Goal: Task Accomplishment & Management: Manage account settings

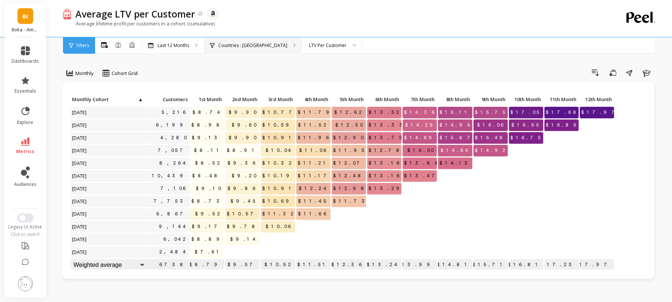
click at [223, 47] on p "Countries : Canada" at bounding box center [252, 46] width 69 height 6
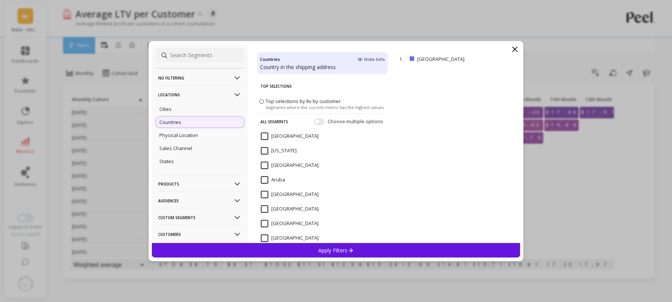
click at [170, 75] on p "No filtering" at bounding box center [200, 77] width 83 height 19
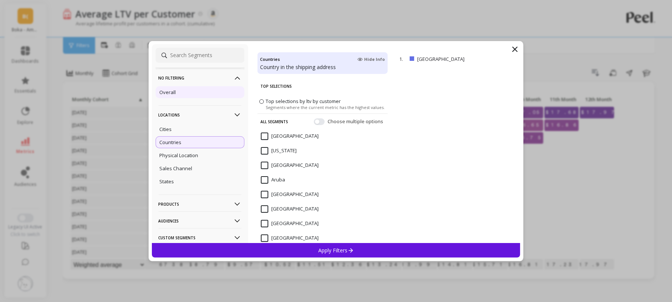
click at [169, 97] on div "Overall" at bounding box center [200, 92] width 89 height 12
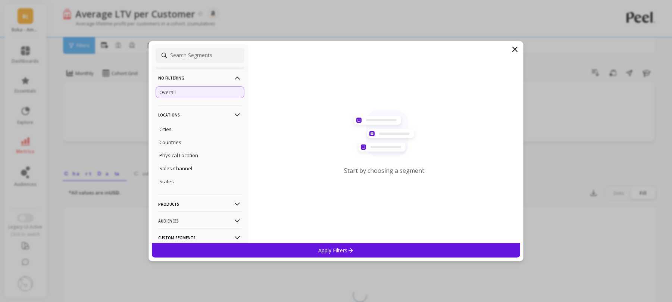
click at [320, 249] on p "Apply Filters" at bounding box center [335, 250] width 35 height 7
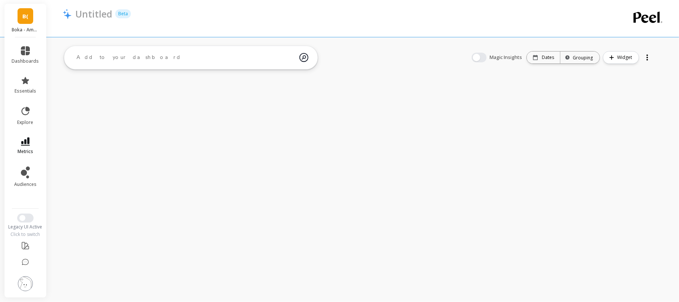
click at [29, 142] on icon at bounding box center [25, 141] width 9 height 8
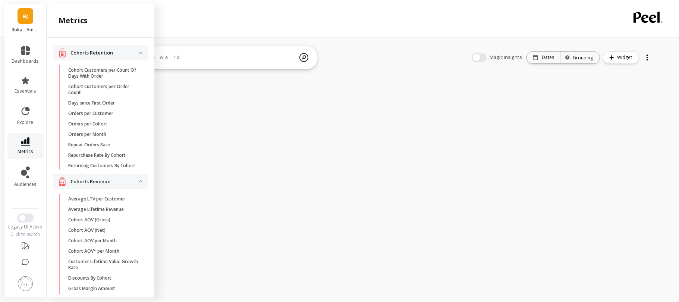
scroll to position [199, 0]
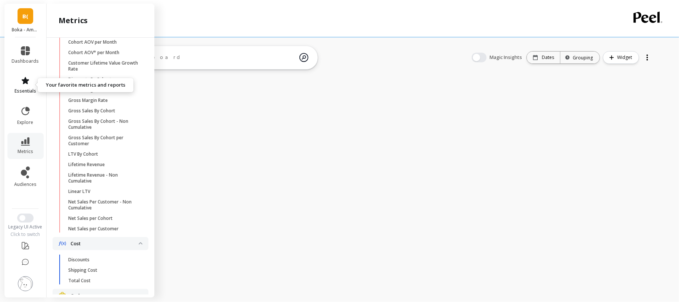
click at [24, 82] on icon at bounding box center [25, 80] width 7 height 7
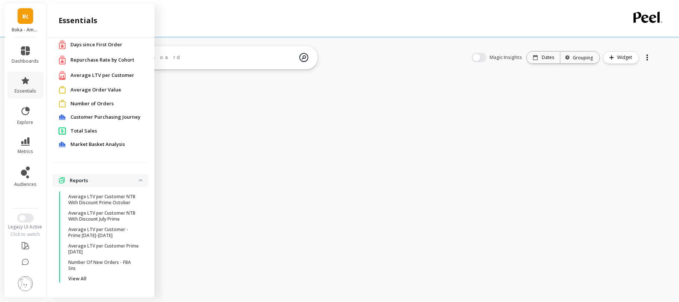
click at [73, 130] on span "Total Sales" at bounding box center [84, 130] width 26 height 7
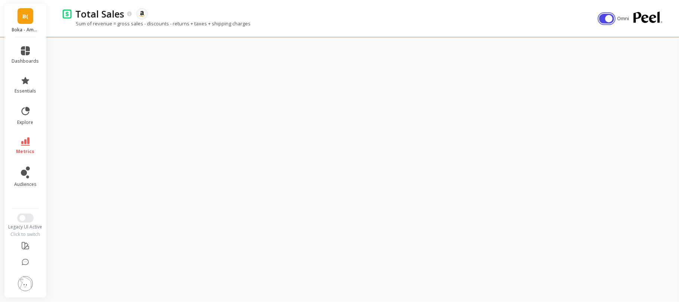
click at [605, 15] on button "button" at bounding box center [607, 19] width 15 height 10
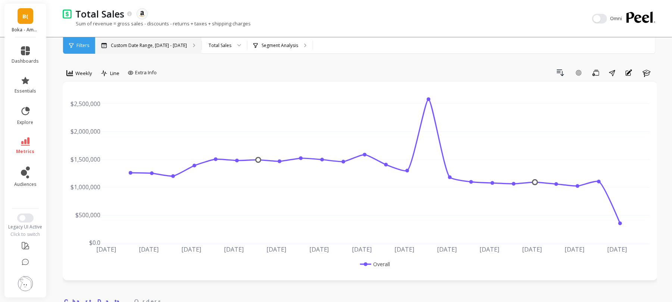
click at [158, 48] on div "Custom Date Range, Apr 1 - Sep 11" at bounding box center [148, 45] width 106 height 16
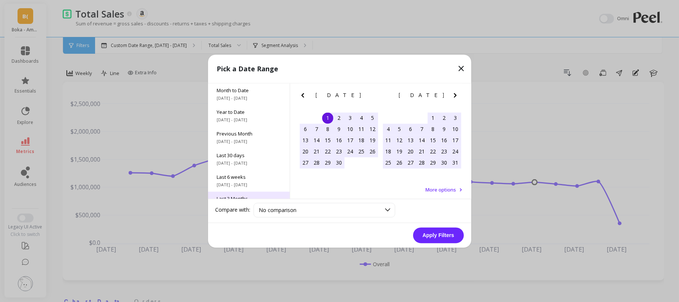
scroll to position [89, 0]
click at [238, 154] on span "Previous Year" at bounding box center [249, 153] width 64 height 7
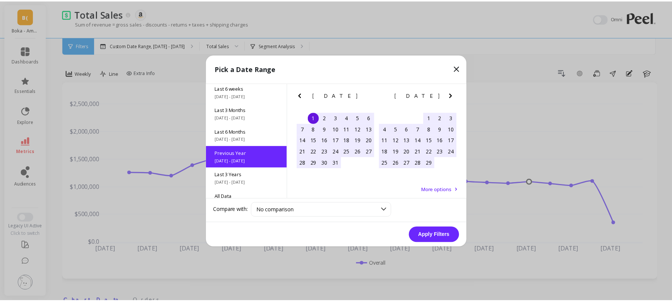
scroll to position [0, 0]
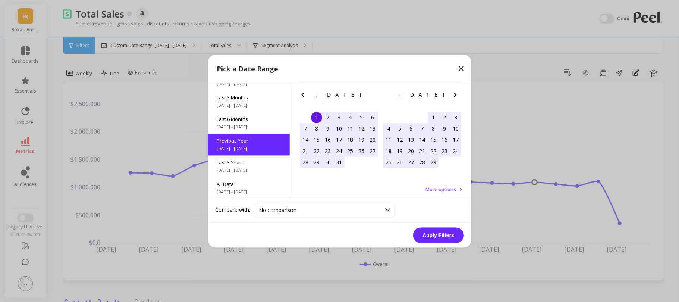
click at [438, 235] on button "Apply Filters" at bounding box center [438, 235] width 51 height 16
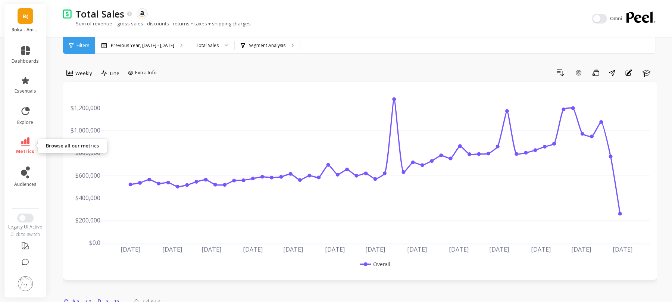
click at [22, 146] on link "metrics" at bounding box center [25, 145] width 27 height 17
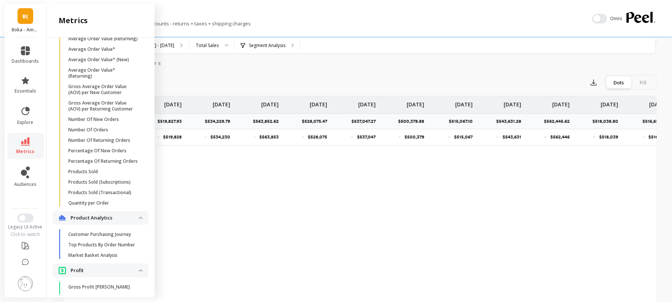
scroll to position [540, 0]
click at [103, 136] on link "Number Of Orders" at bounding box center [107, 131] width 84 height 10
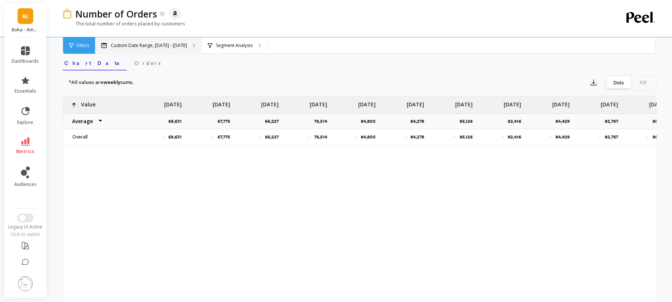
click at [173, 41] on div "Custom Date Range, Apr 1 - Sep 11" at bounding box center [148, 45] width 106 height 16
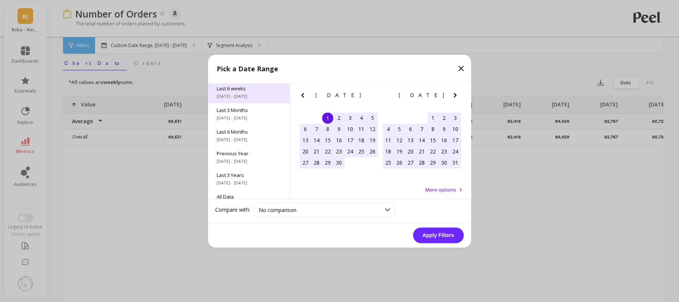
scroll to position [89, 0]
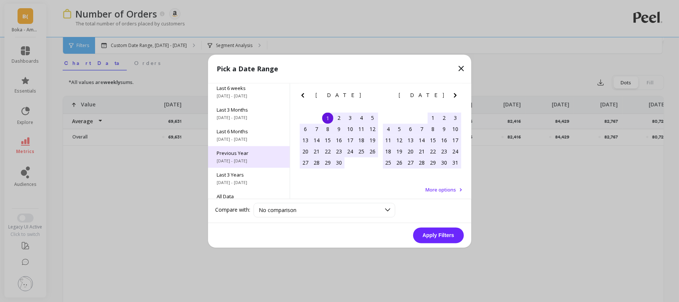
click at [228, 157] on div "Previous Year 1/1/2024 - 12/31/2024" at bounding box center [249, 157] width 82 height 22
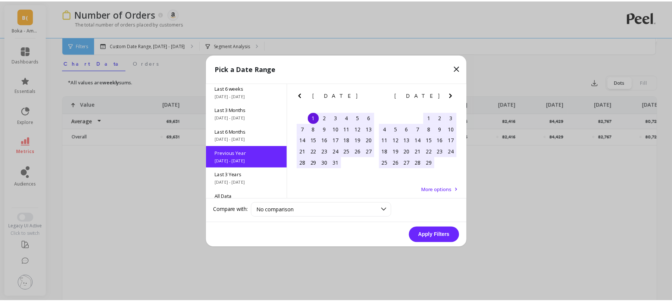
scroll to position [0, 0]
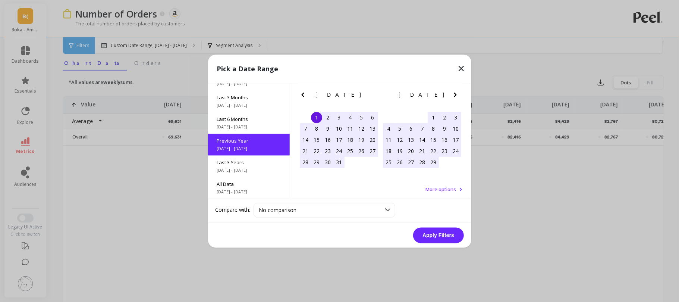
click at [428, 234] on button "Apply Filters" at bounding box center [438, 235] width 51 height 16
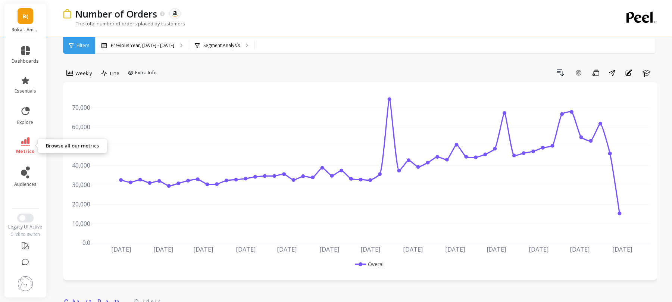
click at [24, 147] on link "metrics" at bounding box center [25, 145] width 27 height 17
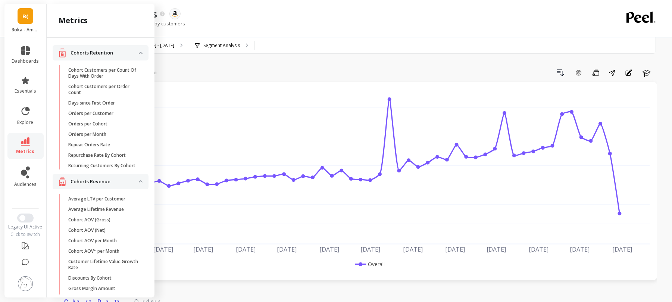
scroll to position [540, 0]
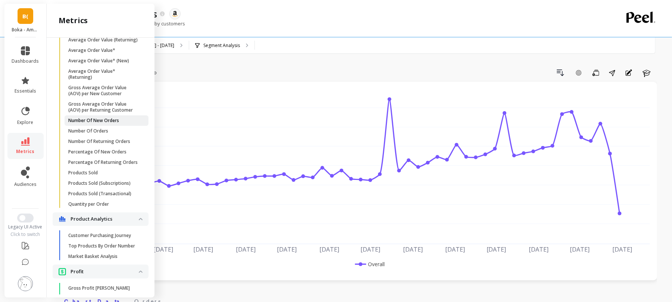
click at [99, 124] on p "Number Of New Orders" at bounding box center [93, 121] width 51 height 6
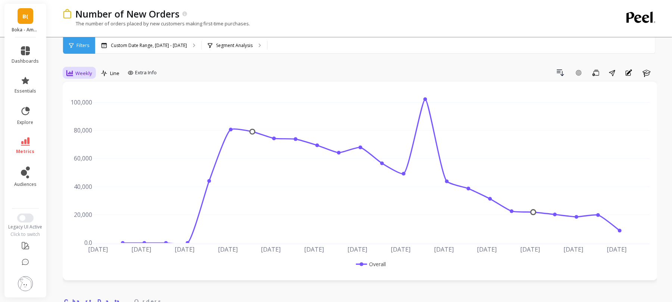
click at [68, 74] on icon at bounding box center [69, 73] width 7 height 6
click at [90, 131] on div "Monthly" at bounding box center [90, 132] width 43 height 7
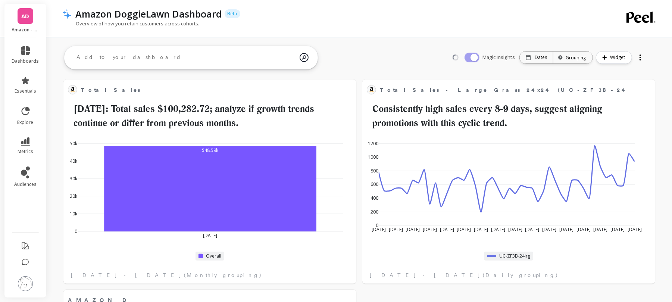
click at [21, 284] on img at bounding box center [25, 283] width 15 height 15
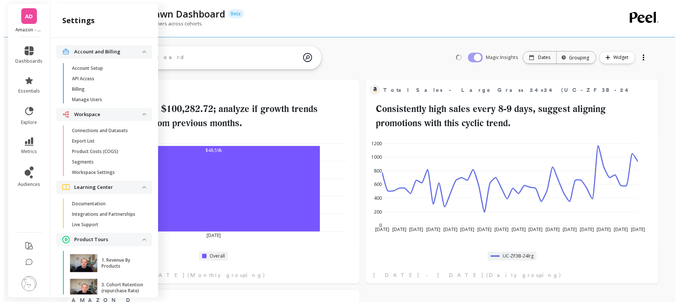
scroll to position [47, 0]
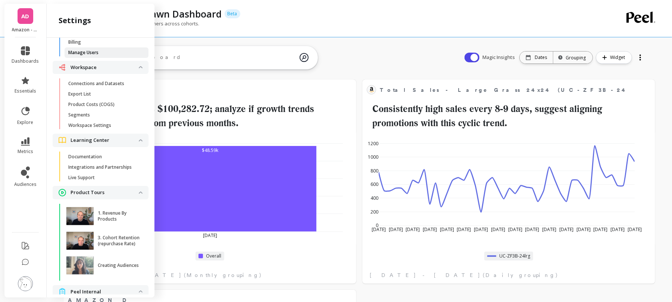
click at [81, 50] on p "Manage Users" at bounding box center [83, 53] width 30 height 6
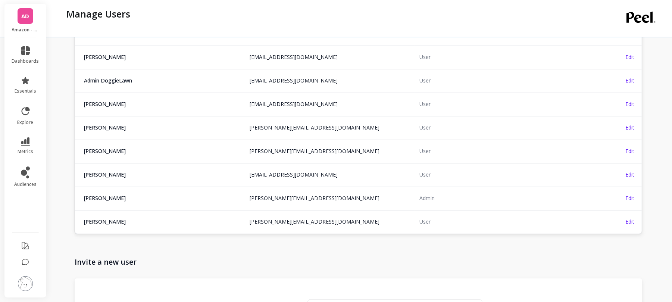
scroll to position [220, 0]
click at [154, 154] on span "[PERSON_NAME]" at bounding box center [162, 150] width 157 height 7
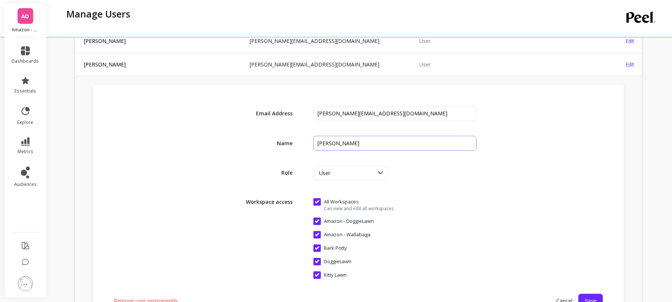
scroll to position [307, 0]
click at [371, 114] on input "input" at bounding box center [394, 112] width 163 height 15
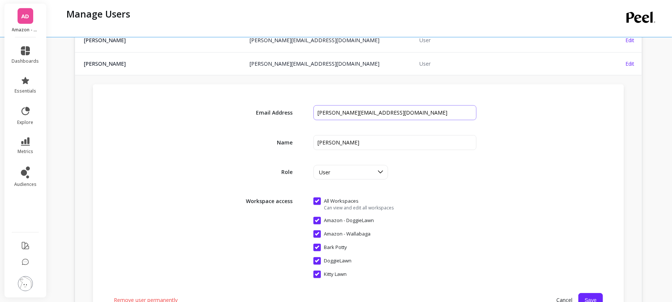
click at [371, 114] on input "input" at bounding box center [394, 112] width 163 height 15
paste input "[EMAIL_ADDRESS][DOMAIN_NAME]"
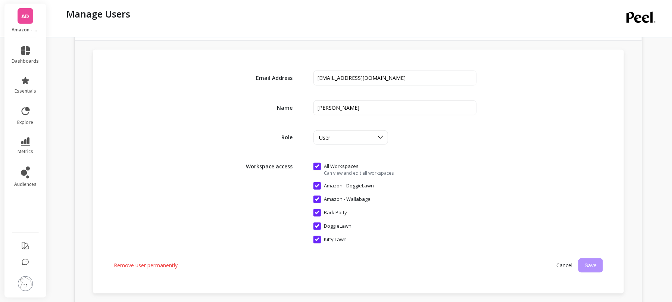
scroll to position [341, 0]
click at [318, 79] on input "input" at bounding box center [394, 79] width 163 height 15
click at [384, 81] on input "input" at bounding box center [394, 79] width 163 height 15
type input "[EMAIL_ADDRESS][DOMAIN_NAME]"
click at [591, 268] on button "Save" at bounding box center [590, 266] width 25 height 14
